Goal: Information Seeking & Learning: Learn about a topic

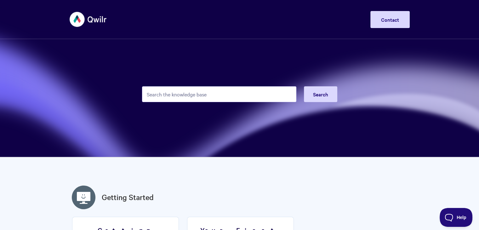
click at [167, 98] on input "Search the knowledge base" at bounding box center [219, 94] width 154 height 16
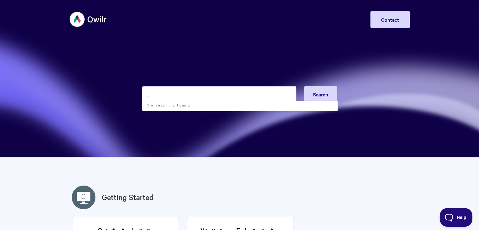
type input ","
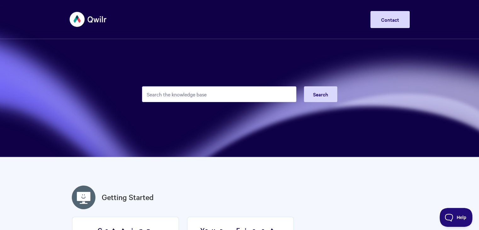
click at [192, 94] on input "Search the knowledge base" at bounding box center [219, 94] width 154 height 16
paste input "<script>alert(1)</script>"
type input "<script>alert(1)</script>"
click at [320, 90] on button "Search" at bounding box center [320, 94] width 33 height 16
drag, startPoint x: 228, startPoint y: 92, endPoint x: 110, endPoint y: 83, distance: 118.7
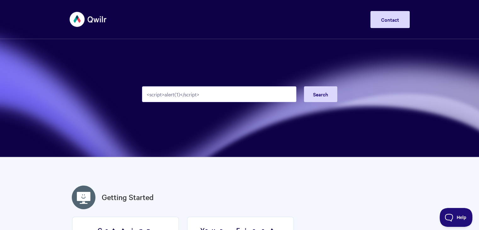
click at [110, 83] on section "<script>alert(1)</script> Search" at bounding box center [239, 78] width 479 height 157
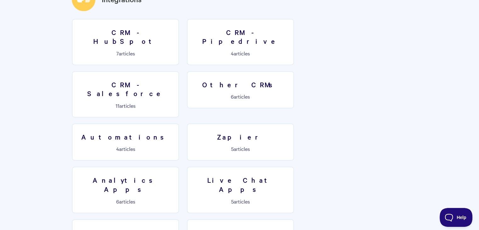
scroll to position [945, 0]
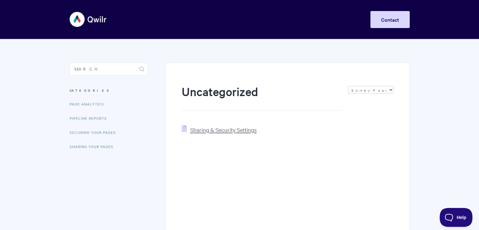
click at [238, 131] on span "Sharing & Security Settings" at bounding box center [223, 129] width 66 height 7
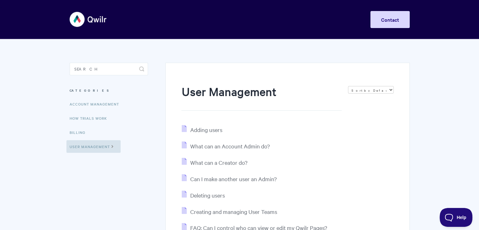
scroll to position [32, 0]
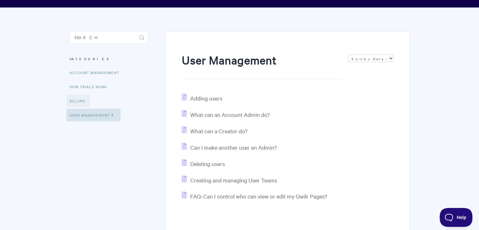
click at [73, 101] on link "Billing" at bounding box center [78, 101] width 24 height 13
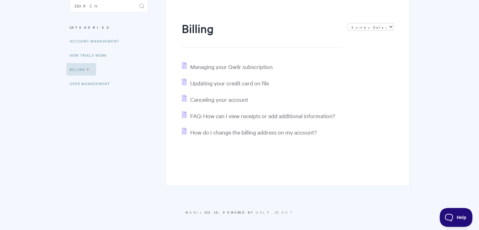
scroll to position [64, 0]
click at [86, 82] on link "User Management" at bounding box center [90, 82] width 48 height 13
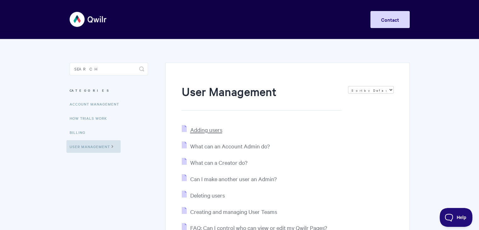
click at [198, 131] on span "Adding users" at bounding box center [206, 129] width 32 height 7
click at [91, 105] on link "Account Management" at bounding box center [94, 104] width 57 height 13
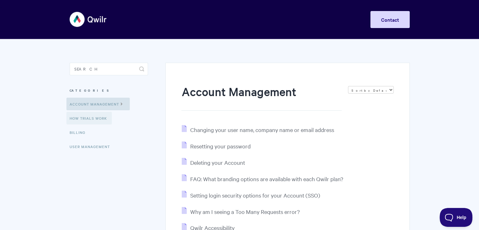
click at [92, 117] on link "How Trials Work" at bounding box center [88, 118] width 45 height 13
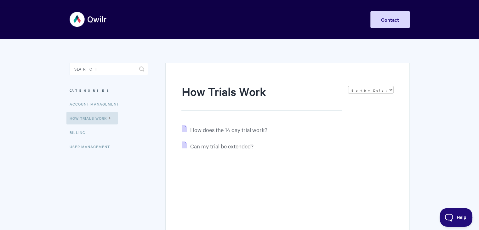
click at [100, 130] on li "Billing" at bounding box center [109, 132] width 78 height 13
click at [76, 131] on link "Billing" at bounding box center [78, 132] width 24 height 13
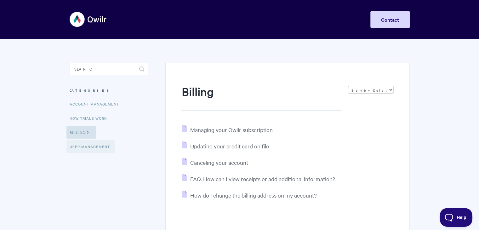
click at [89, 148] on link "User Management" at bounding box center [90, 146] width 48 height 13
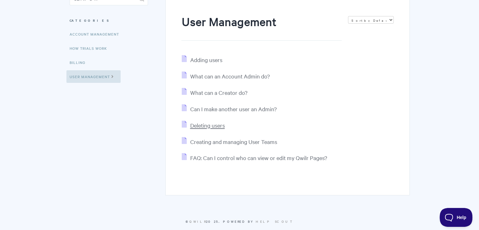
scroll to position [81, 0]
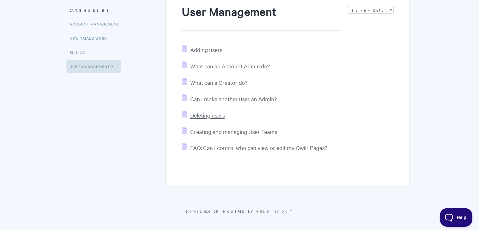
click at [205, 114] on span "Deleting users" at bounding box center [207, 115] width 35 height 7
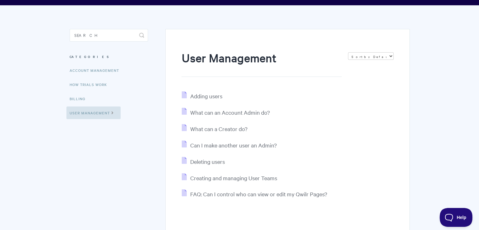
scroll to position [0, 0]
